Goal: Transaction & Acquisition: Book appointment/travel/reservation

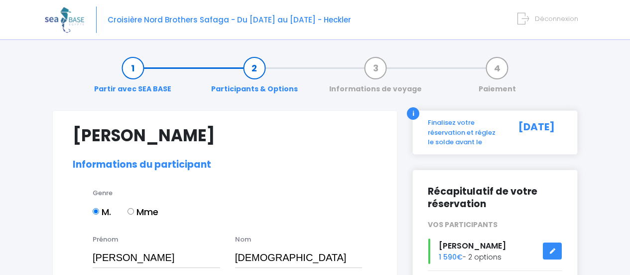
select select "PADI Advanced OW diver"
select select "M"
click at [129, 68] on link "Partir avec SEA BASE" at bounding box center [132, 78] width 87 height 31
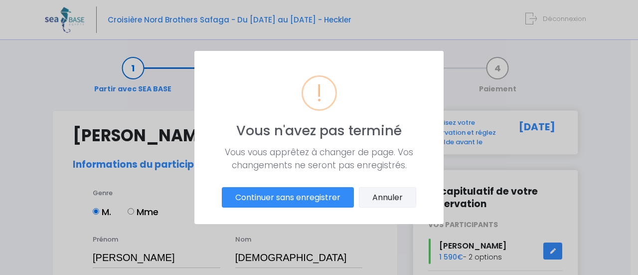
click at [370, 198] on button "Annuler" at bounding box center [387, 197] width 57 height 21
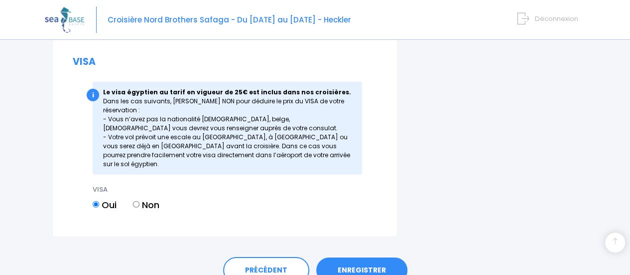
scroll to position [1438, 0]
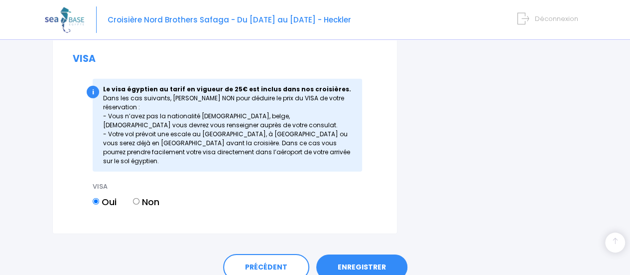
click at [348, 254] on link "ENREGISTRER" at bounding box center [361, 267] width 91 height 26
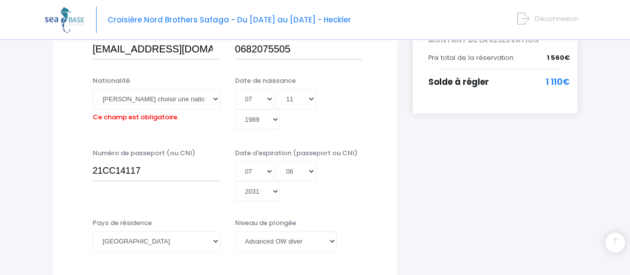
scroll to position [247, 0]
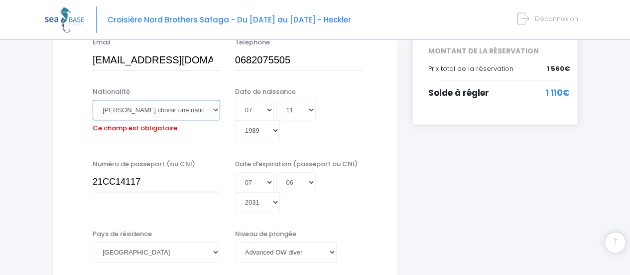
click at [192, 110] on select "Veuillez choisir une nationalité Afghane Albanaise Algerienne Allemande America…" at bounding box center [157, 110] width 128 height 20
select select "Française"
click at [93, 100] on select "Veuillez choisir une nationalité Afghane Albanaise Algerienne Allemande America…" at bounding box center [157, 110] width 128 height 20
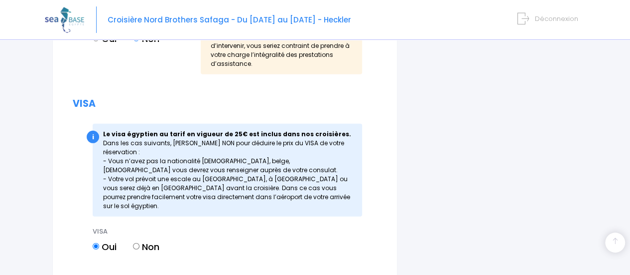
scroll to position [1438, 0]
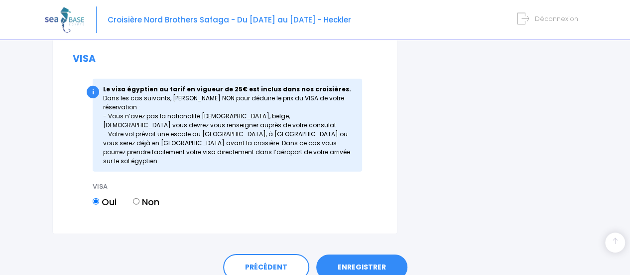
click at [360, 254] on link "ENREGISTRER" at bounding box center [361, 267] width 91 height 26
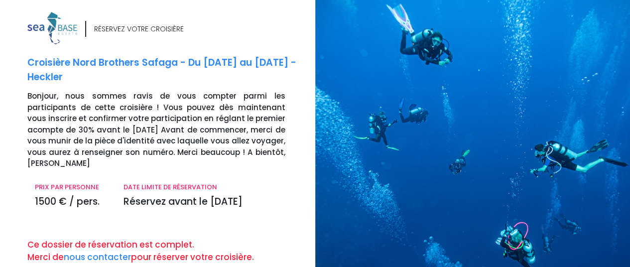
click at [138, 106] on p "Bonjour, nous sommes ravis de vous compter parmi les participants de cette croi…" at bounding box center [167, 130] width 281 height 79
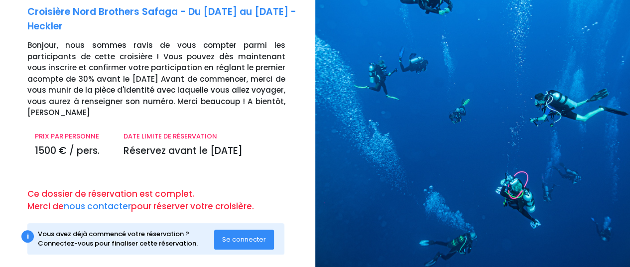
scroll to position [51, 0]
click at [248, 234] on span "Se connecter" at bounding box center [244, 238] width 44 height 9
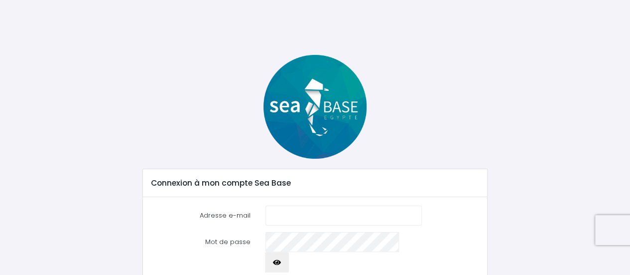
scroll to position [62, 0]
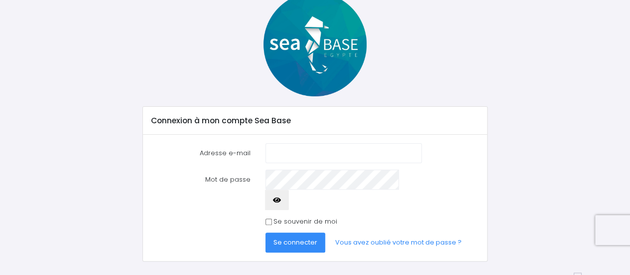
click at [290, 151] on input "Adresse e-mail" at bounding box center [344, 153] width 156 height 20
type input "[EMAIL_ADDRESS][DOMAIN_NAME]"
click at [283, 216] on label "Se souvenir de moi" at bounding box center [306, 221] width 64 height 10
click at [272, 218] on input "Se souvenir de moi" at bounding box center [269, 221] width 6 height 6
checkbox input "true"
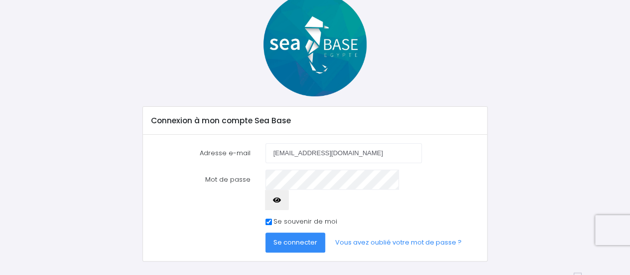
click at [289, 237] on span "Se connecter" at bounding box center [296, 241] width 44 height 9
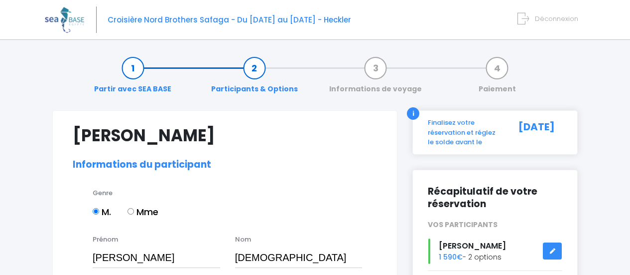
select select "PADI Advanced OW diver"
select select "44/45"
select select "XL"
select select "M"
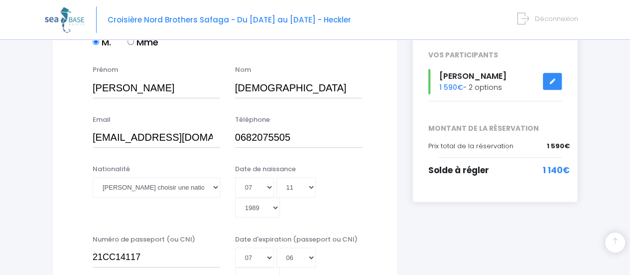
scroll to position [199, 0]
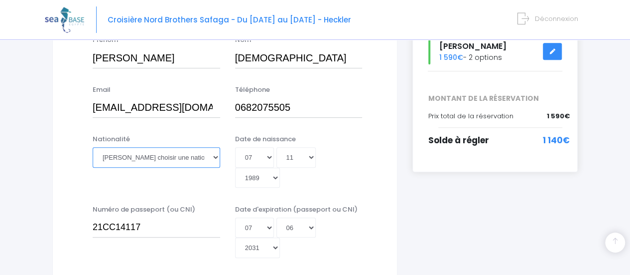
click at [208, 152] on select "Veuillez choisir une nationalité Afghane Albanaise Algerienne Allemande America…" at bounding box center [157, 157] width 128 height 20
select select "Française"
click at [93, 147] on select "Veuillez choisir une nationalité Afghane Albanaise Algerienne Allemande America…" at bounding box center [157, 157] width 128 height 20
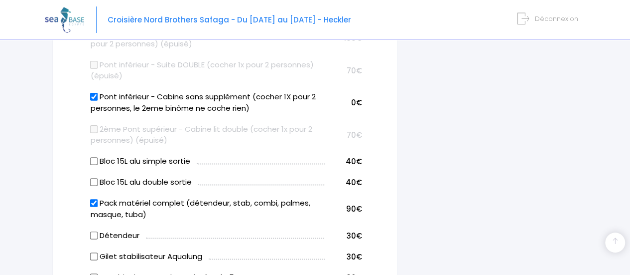
scroll to position [698, 0]
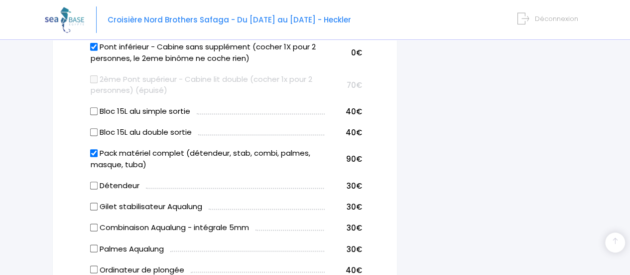
click at [95, 149] on input "Pack matériel complet (détendeur, stab, combi, palmes, masque, tuba)" at bounding box center [94, 153] width 8 height 8
checkbox input "false"
select select
click at [93, 181] on input "Détendeur" at bounding box center [94, 185] width 8 height 8
checkbox input "true"
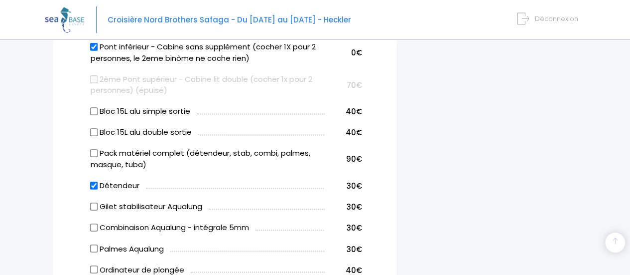
click at [94, 202] on input "Gilet stabilisateur Aqualung" at bounding box center [94, 206] width 8 height 8
checkbox input "true"
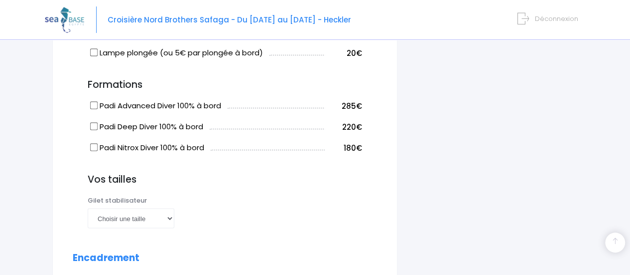
scroll to position [947, 0]
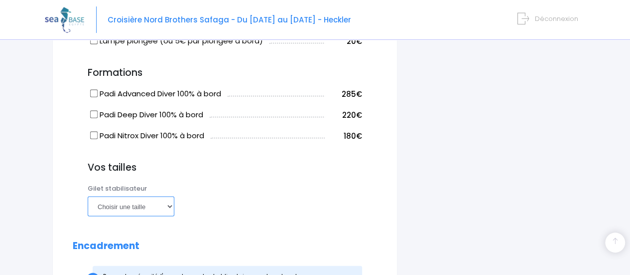
click at [114, 196] on select "Choisir une taille XXS XS S M ML L XL XXL" at bounding box center [131, 206] width 87 height 20
select select "M"
click at [88, 196] on select "Choisir une taille XXS XS S M ML L XL XXL" at bounding box center [131, 206] width 87 height 20
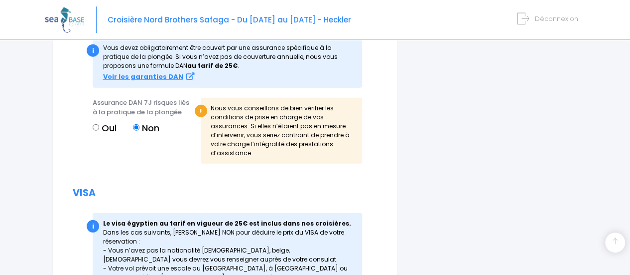
scroll to position [1395, 0]
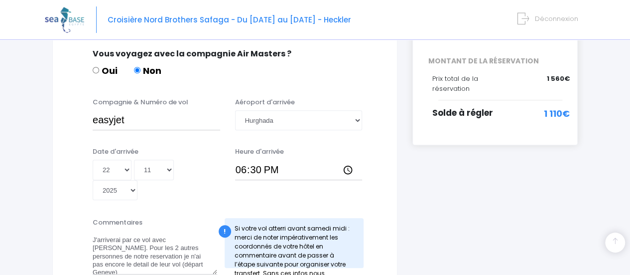
scroll to position [249, 0]
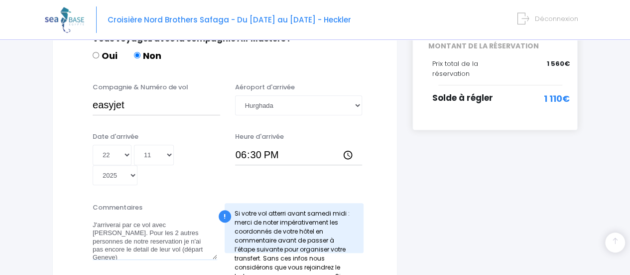
drag, startPoint x: 172, startPoint y: 221, endPoint x: 91, endPoint y: 202, distance: 83.4
click at [91, 202] on div "Commentaires J'arriverai par ce vol avec [PERSON_NAME]. Pour les 2 autres perso…" at bounding box center [155, 230] width 140 height 57
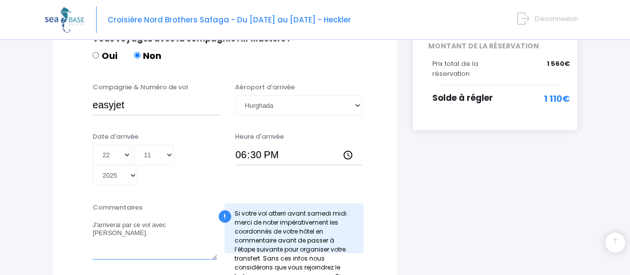
type textarea "J'arriverai par ce vol avec [PERSON_NAME]."
click at [57, 164] on div "Informations de voyage Afin de vous prendre en charge à votre arrivée à [GEOGRA…" at bounding box center [224, 212] width 345 height 703
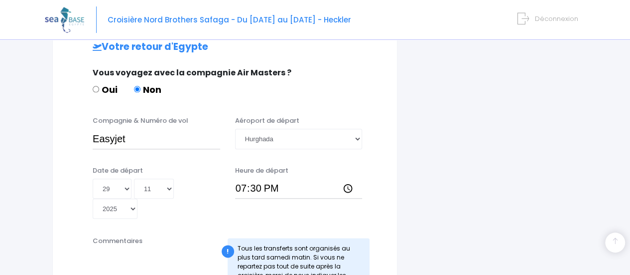
scroll to position [548, 0]
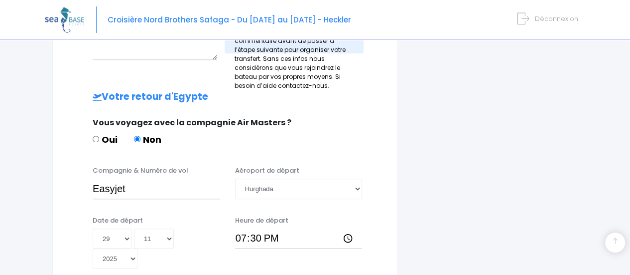
scroll to position [347, 0]
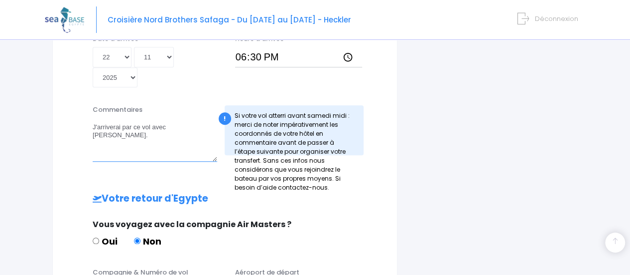
click at [106, 118] on textarea "J'arriverai par ce vol avec [PERSON_NAME]. Pour les 2 autres personnes de notre…" at bounding box center [155, 140] width 125 height 44
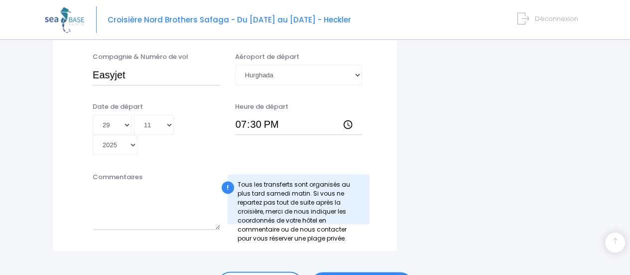
scroll to position [574, 0]
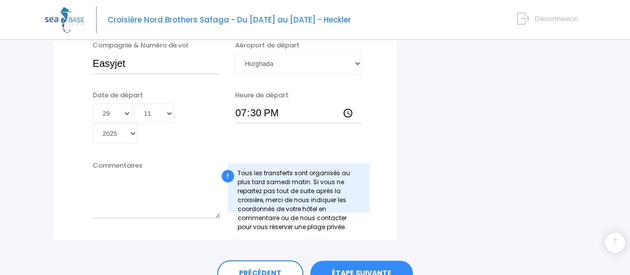
click at [367, 260] on link "ÉTAPE SUIVANTE" at bounding box center [361, 273] width 103 height 26
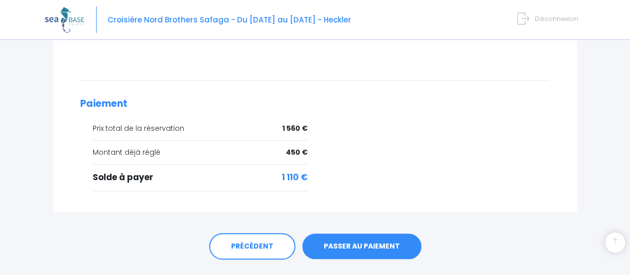
scroll to position [451, 0]
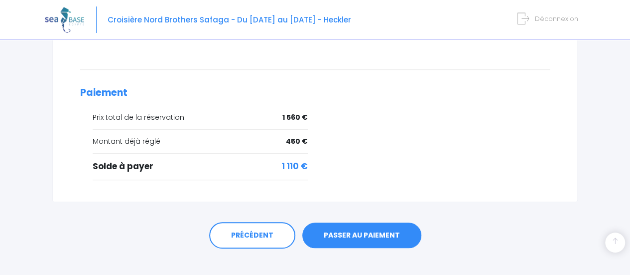
click at [355, 224] on link "PASSER AU PAIEMENT" at bounding box center [362, 235] width 119 height 26
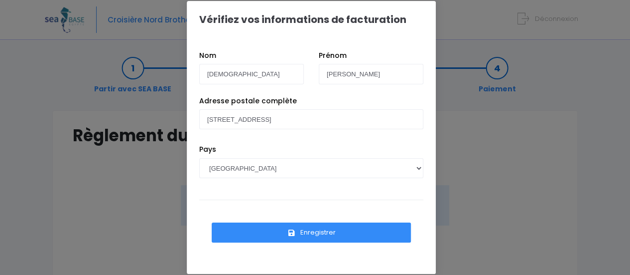
scroll to position [20, 0]
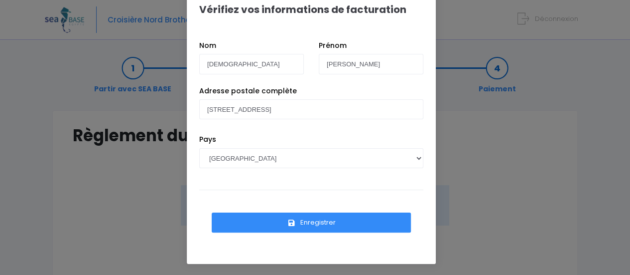
click at [309, 219] on button "Enregistrer" at bounding box center [311, 222] width 199 height 20
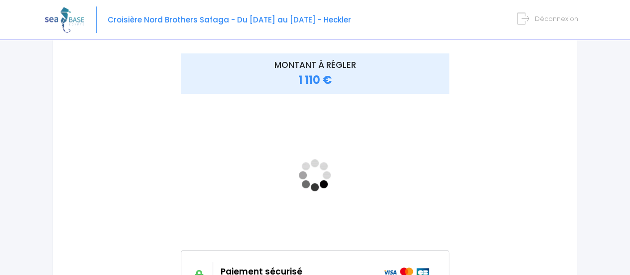
scroll to position [150, 0]
